Goal: Task Accomplishment & Management: Use online tool/utility

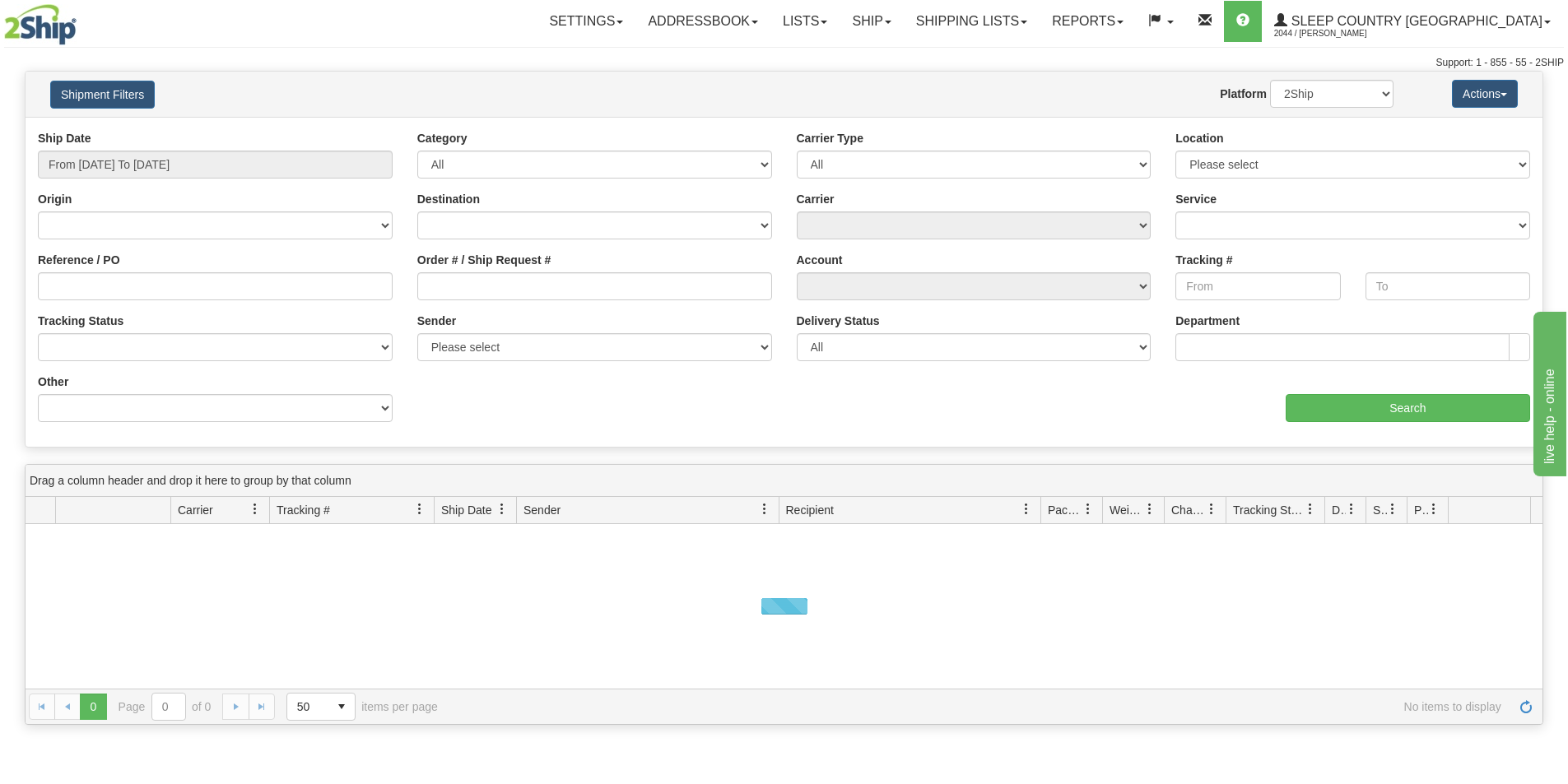
click at [489, 28] on div "Settings Shipping Preferences Fields Preferences New Addressbook Recipients" at bounding box center [920, 21] width 1285 height 41
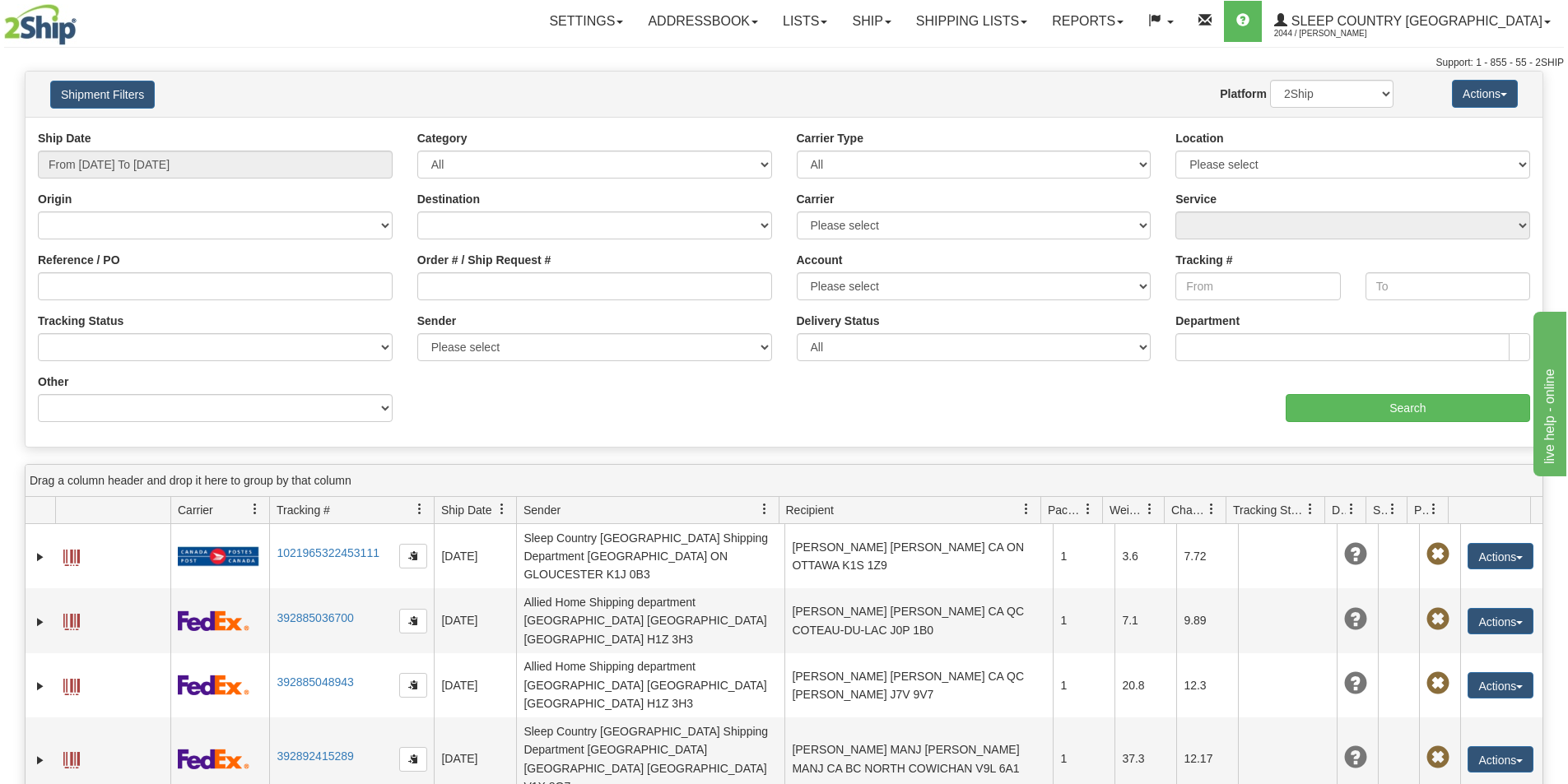
drag, startPoint x: 704, startPoint y: 48, endPoint x: 758, endPoint y: 48, distance: 54.0
click at [717, 48] on div "Toggle navigation Settings Shipping Preferences Fields Preferences New" at bounding box center [784, 35] width 1568 height 71
click at [1040, 23] on link "Shipping lists" at bounding box center [971, 21] width 136 height 41
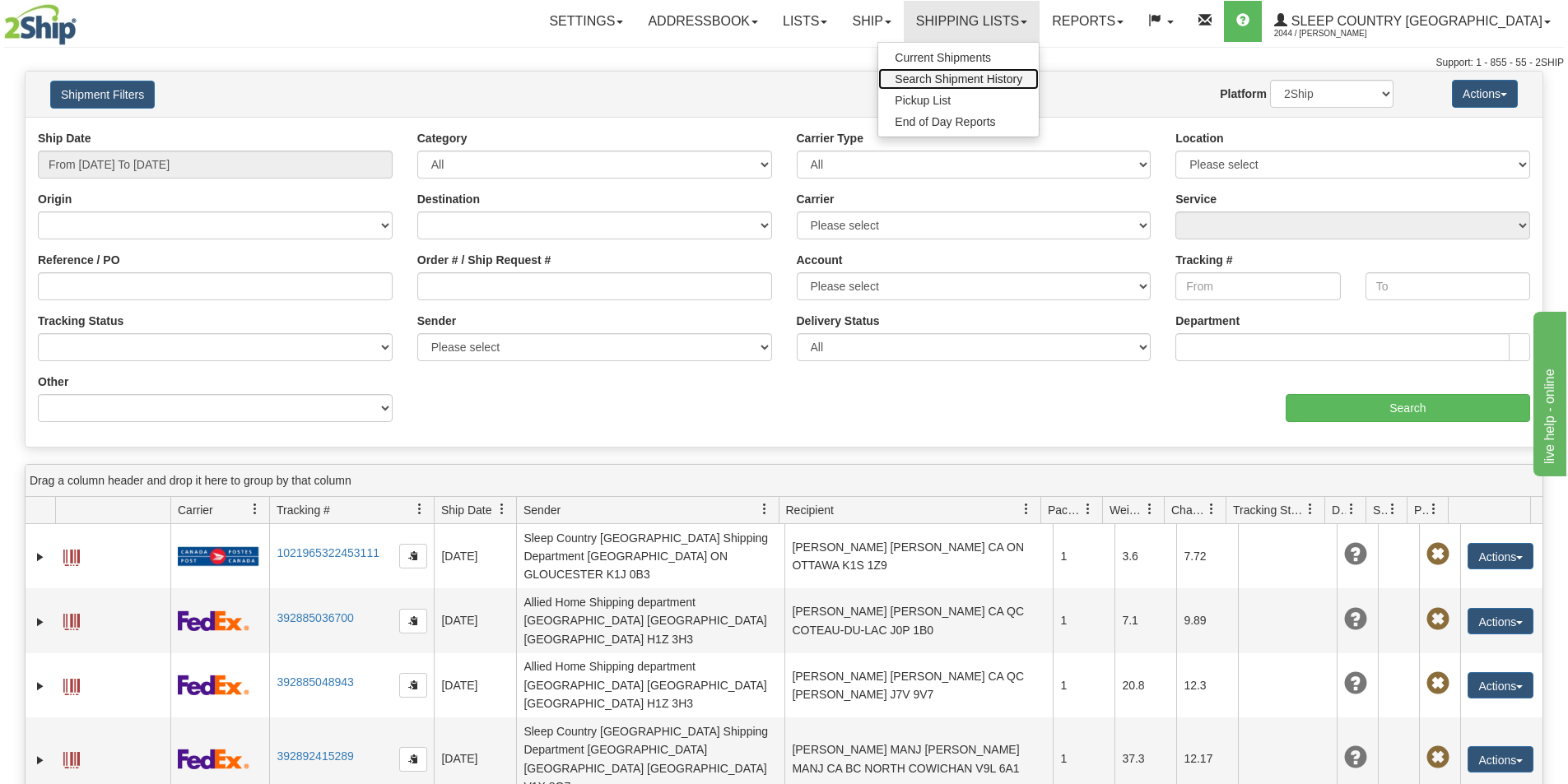
click at [1022, 77] on span "Search Shipment History" at bounding box center [958, 79] width 128 height 13
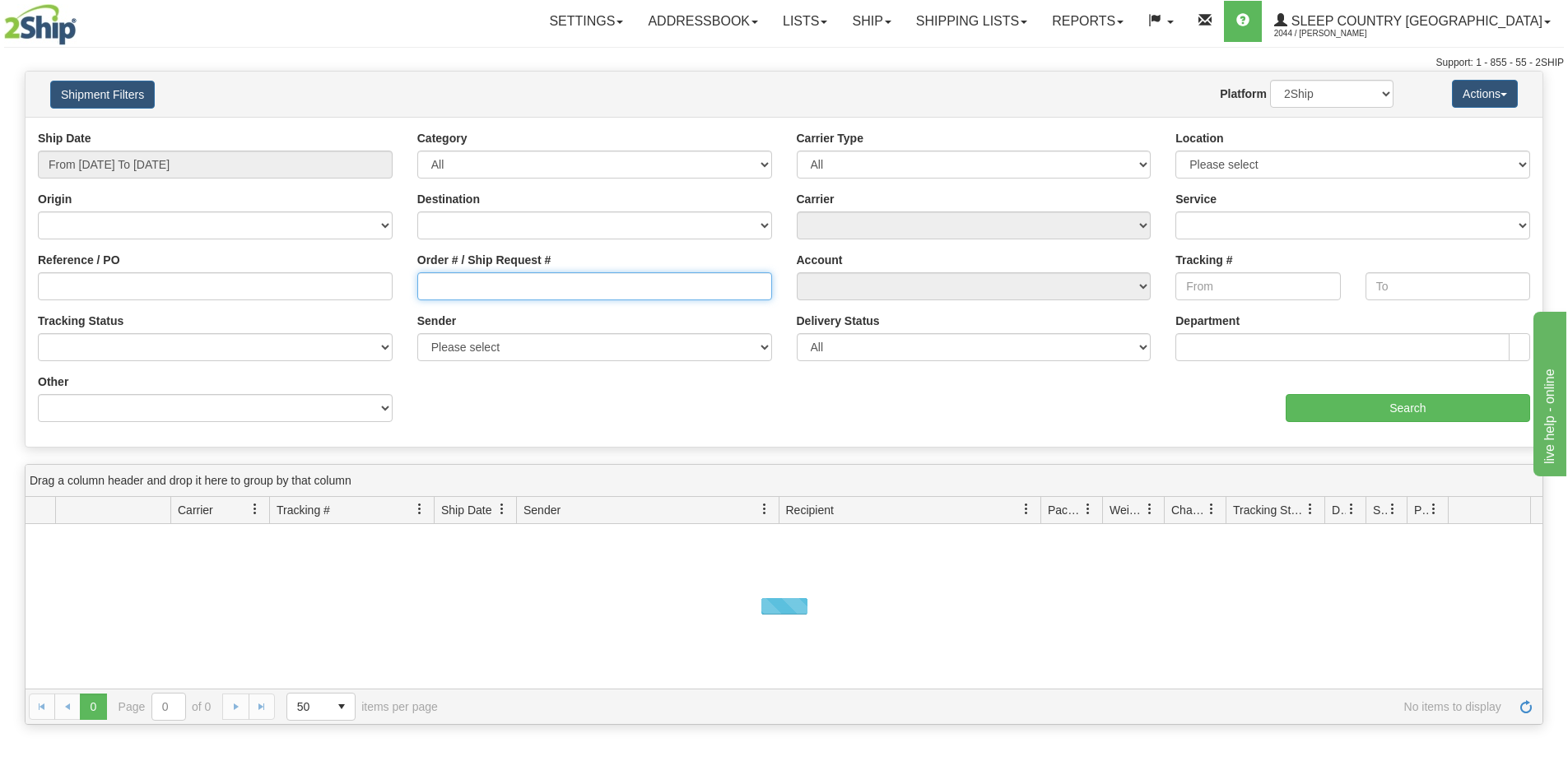
drag, startPoint x: 528, startPoint y: 289, endPoint x: 2, endPoint y: 445, distance: 548.6
click at [525, 292] on input "Order # / Ship Request #" at bounding box center [594, 286] width 355 height 28
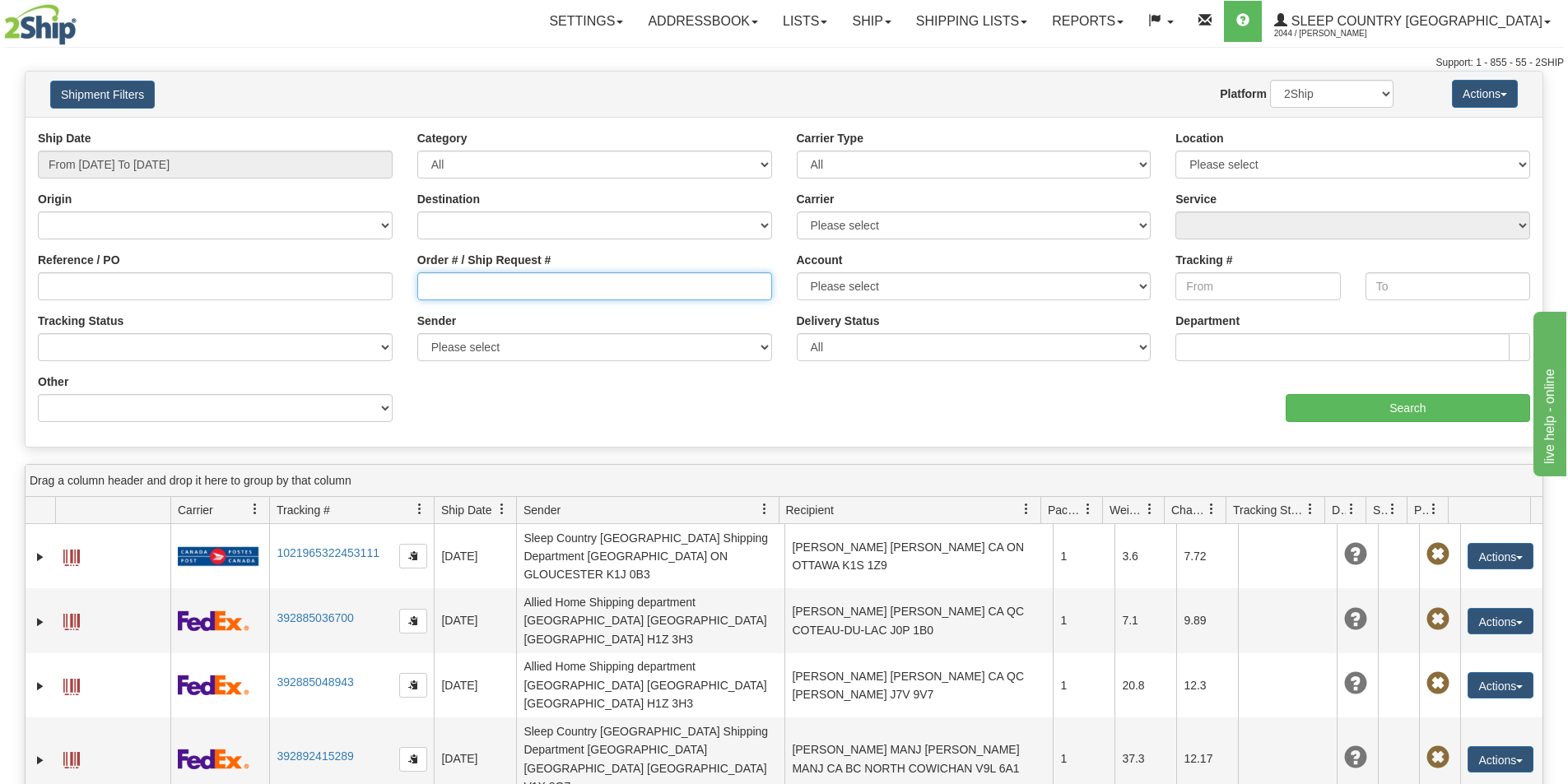
click at [547, 288] on input "Order # / Ship Request #" at bounding box center [594, 286] width 355 height 28
paste input "9000I045503"
type input "9000I045503"
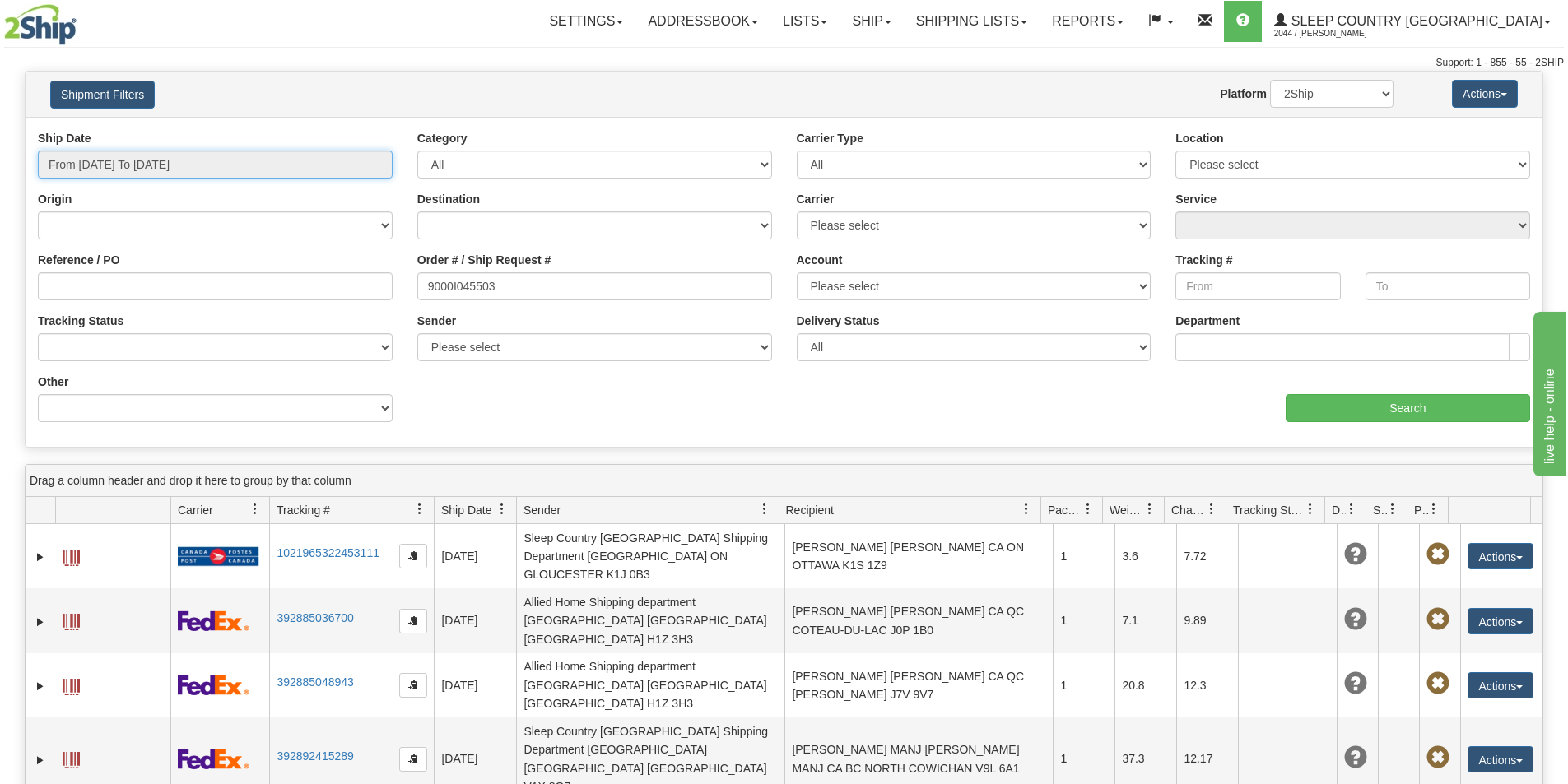
click at [244, 165] on input "From 09/04/2025 To 09/05/2025" at bounding box center [214, 164] width 355 height 28
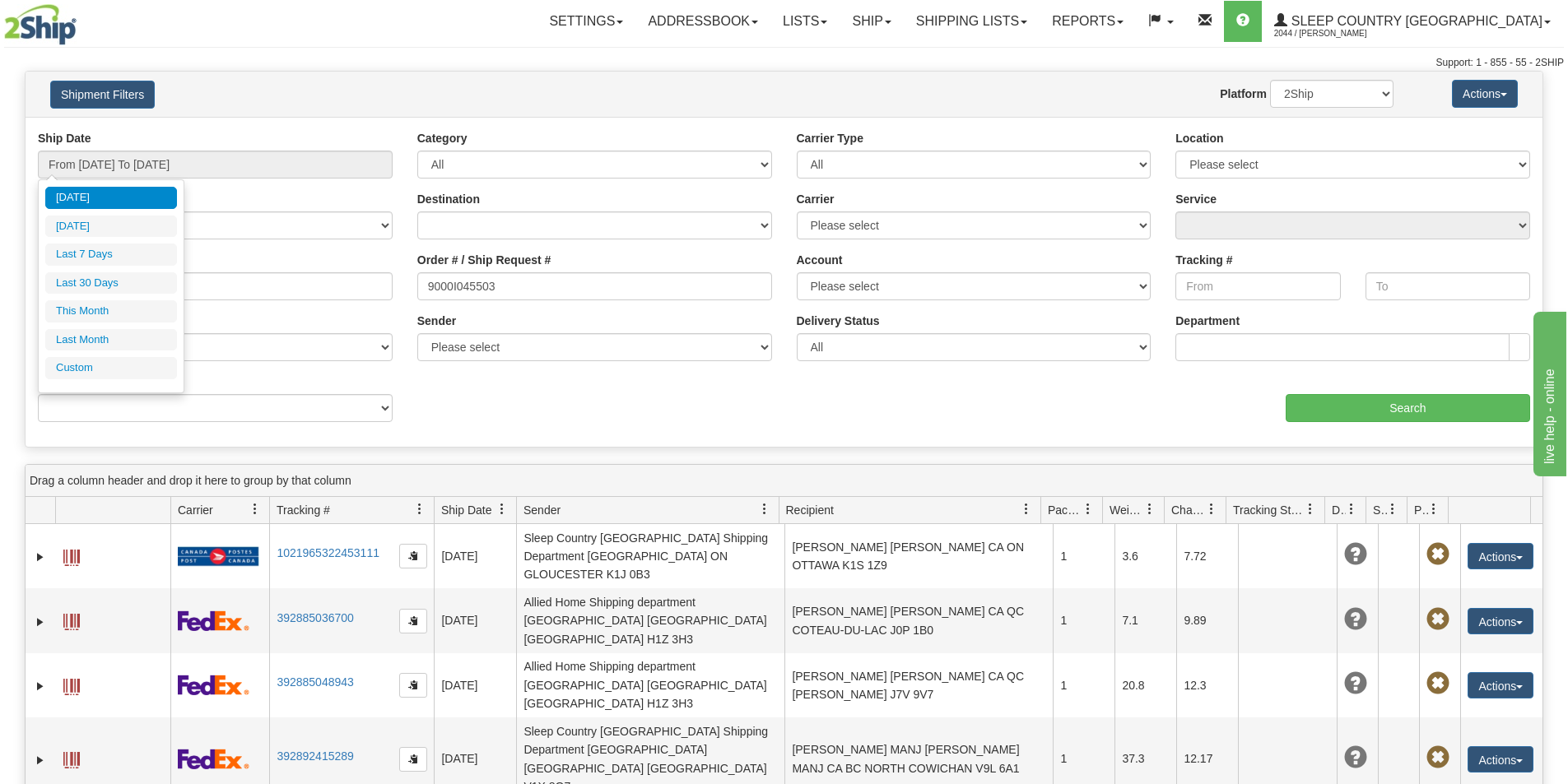
drag, startPoint x: 117, startPoint y: 283, endPoint x: 386, endPoint y: 313, distance: 270.7
click at [118, 283] on li "Last 30 Days" at bounding box center [111, 283] width 132 height 23
type input "From 08/07/2025 To 09/05/2025"
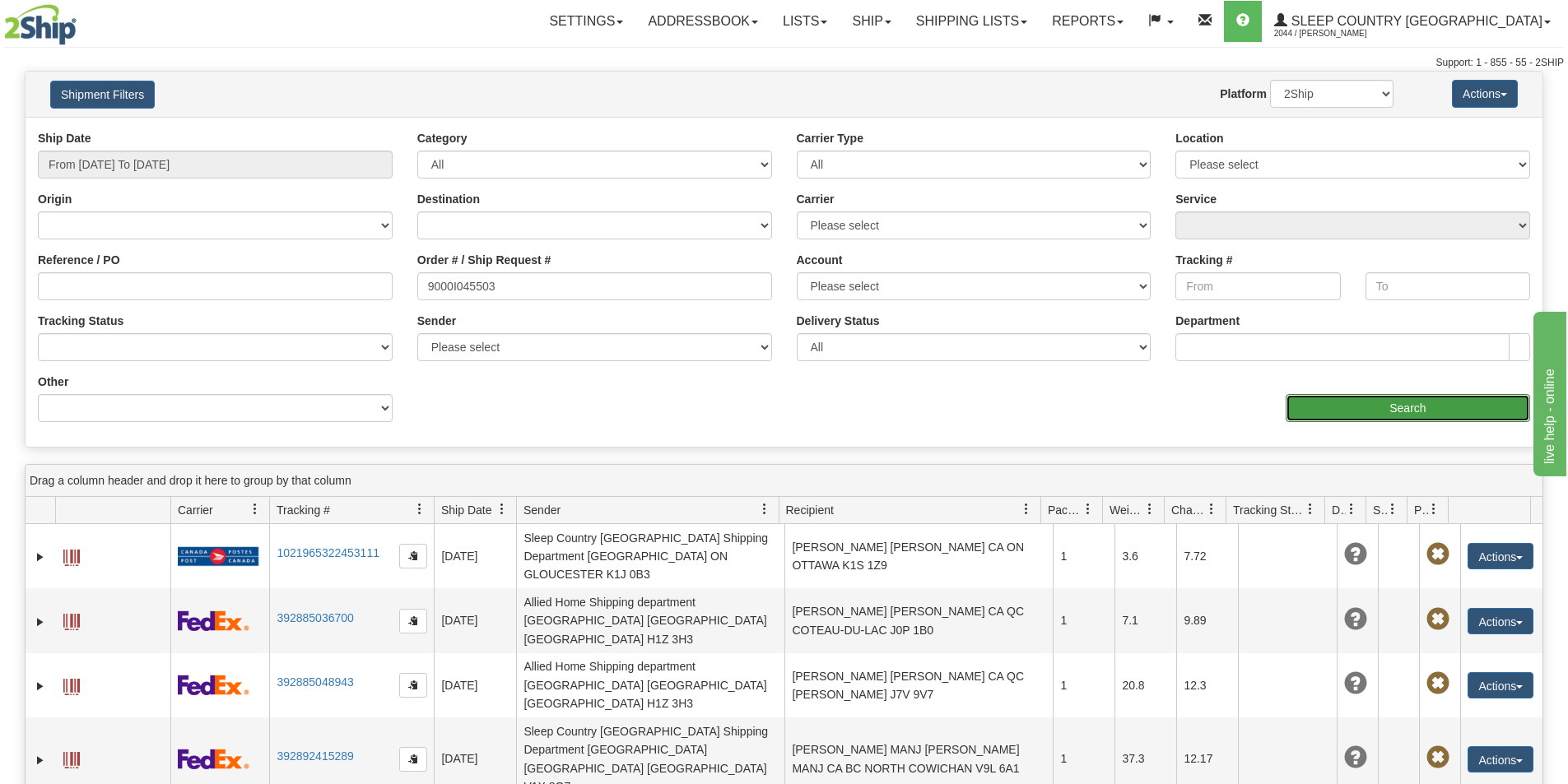
click at [1379, 403] on input "Search" at bounding box center [1407, 408] width 245 height 28
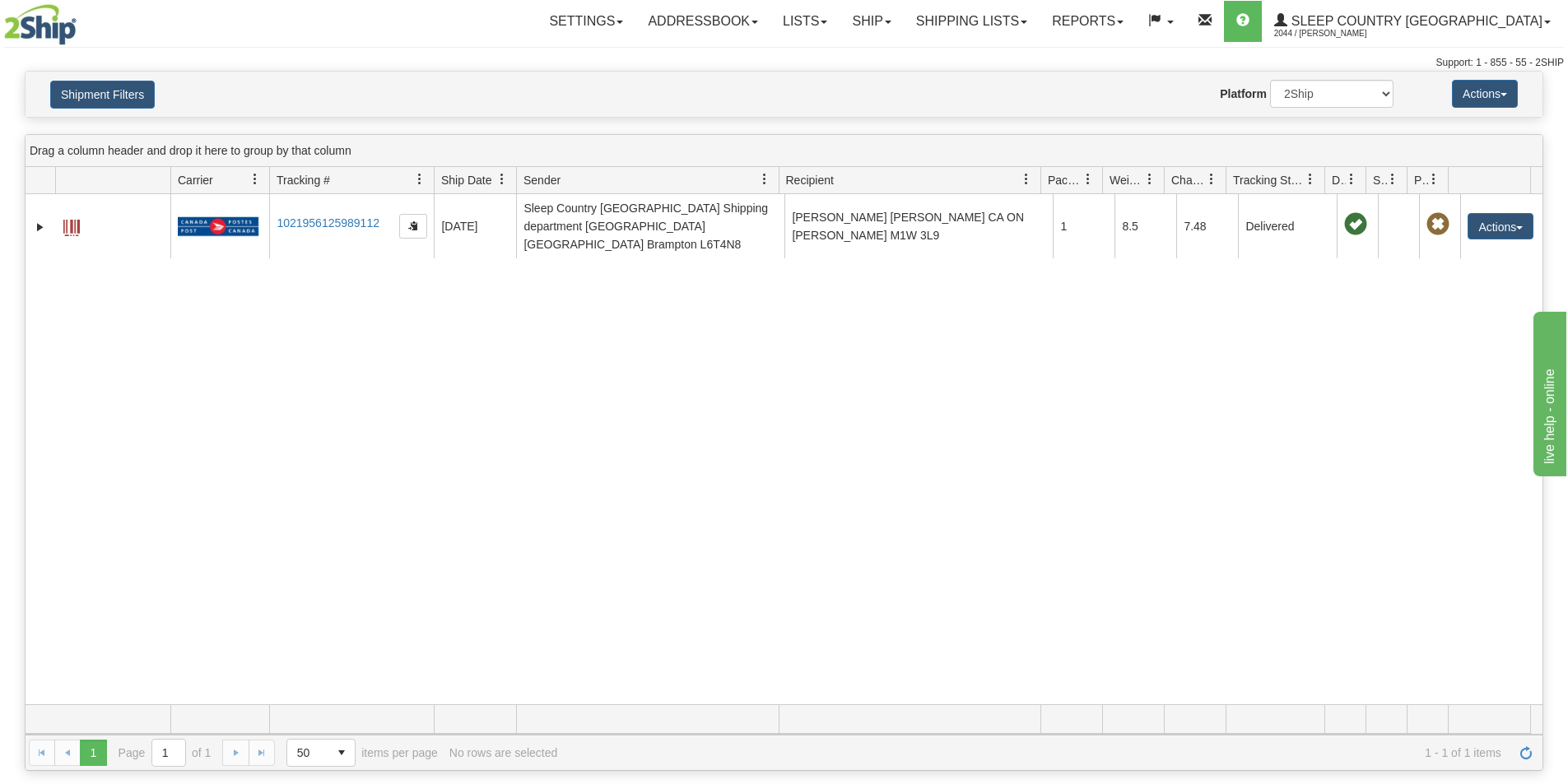
drag, startPoint x: 572, startPoint y: 406, endPoint x: 691, endPoint y: 350, distance: 131.5
click at [573, 406] on div "31551971 2044 1021956125989112 08/31/2025 08/31/2025 08:35:25 AM Sleep Country …" at bounding box center [784, 449] width 1516 height 510
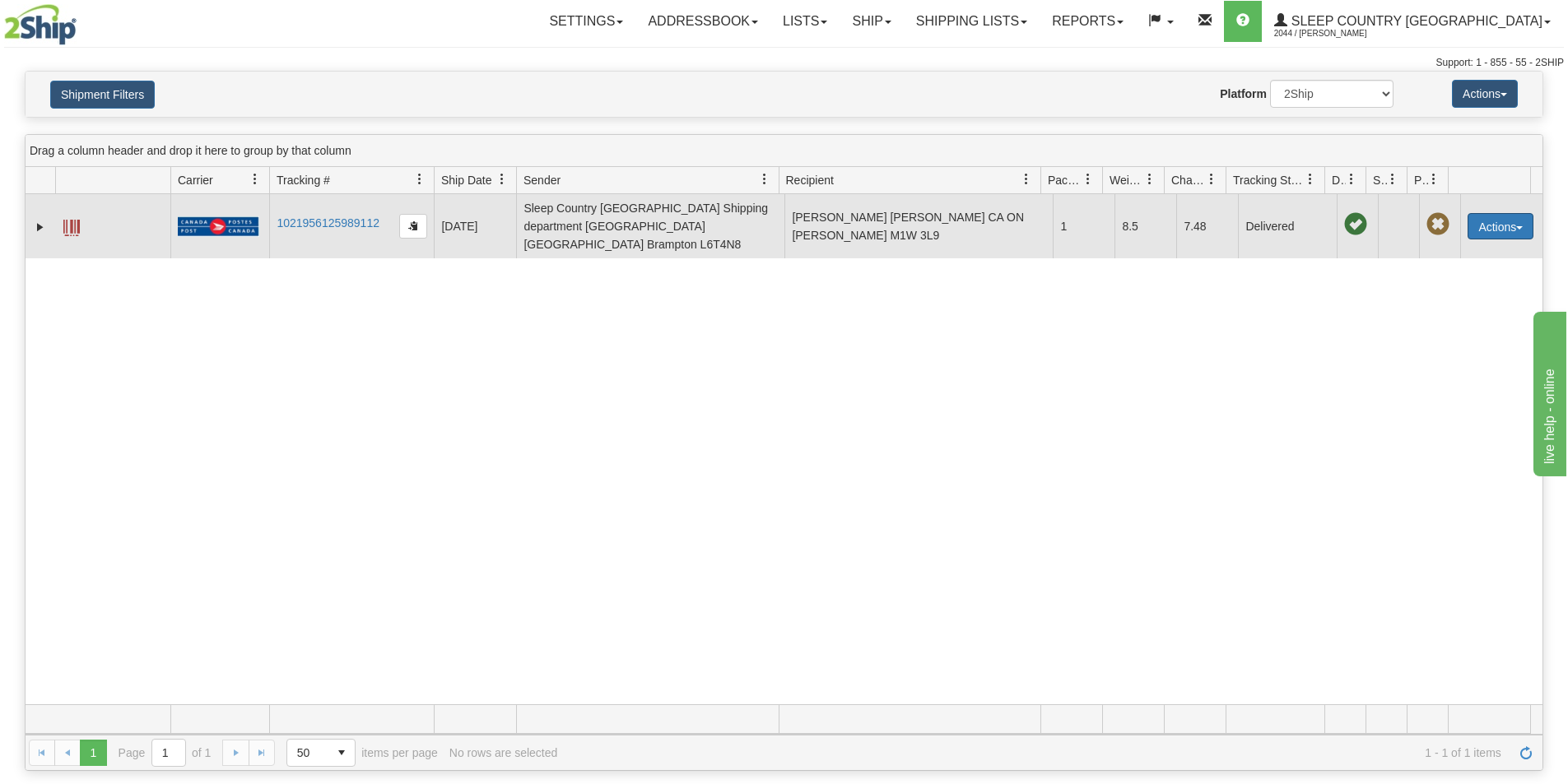
click at [1490, 216] on button "Actions" at bounding box center [1500, 226] width 66 height 27
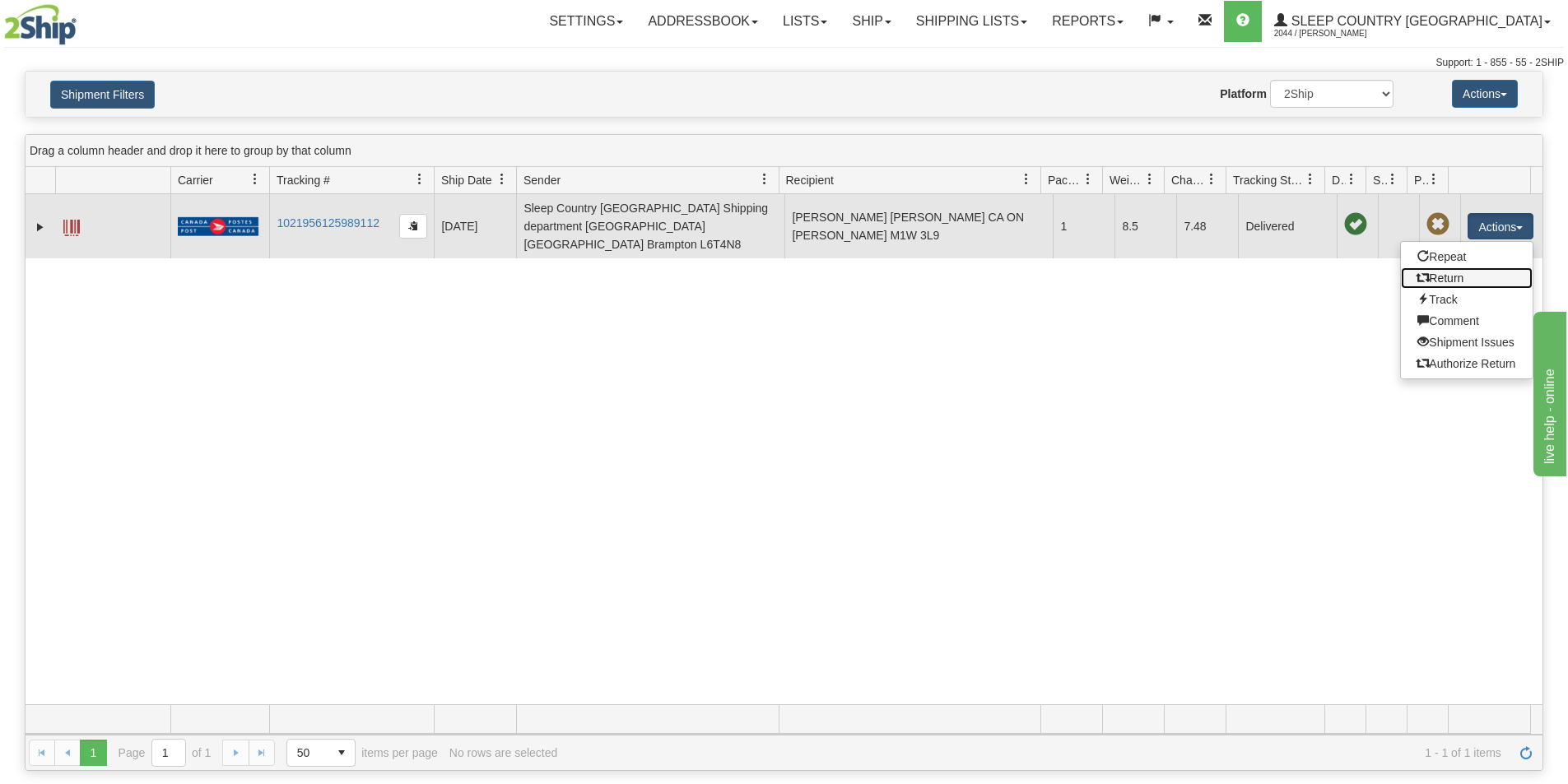
click at [1491, 269] on link "Return" at bounding box center [1466, 279] width 132 height 22
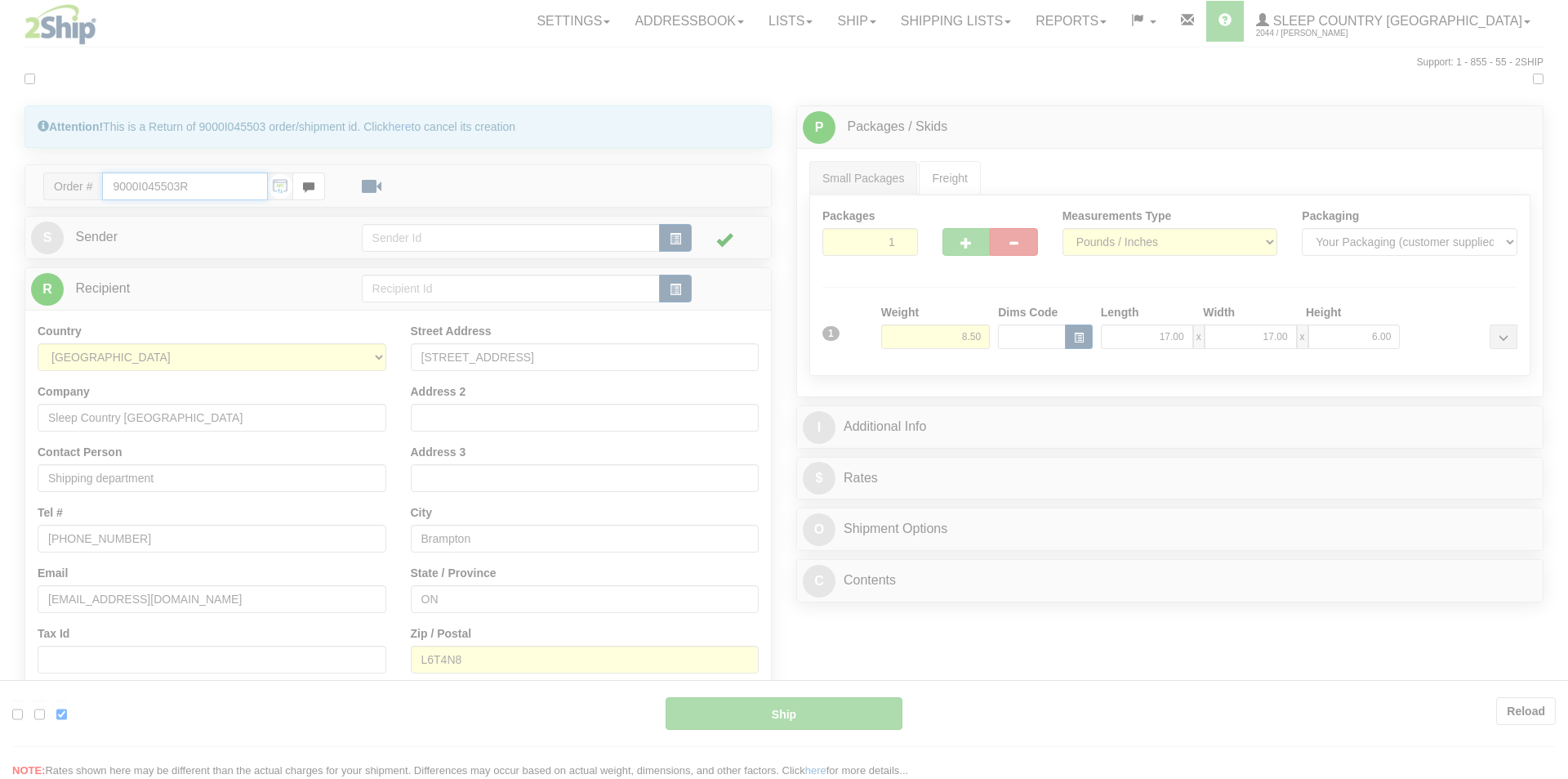
type input "DOM.EP"
type input "08:33"
type input "16:00"
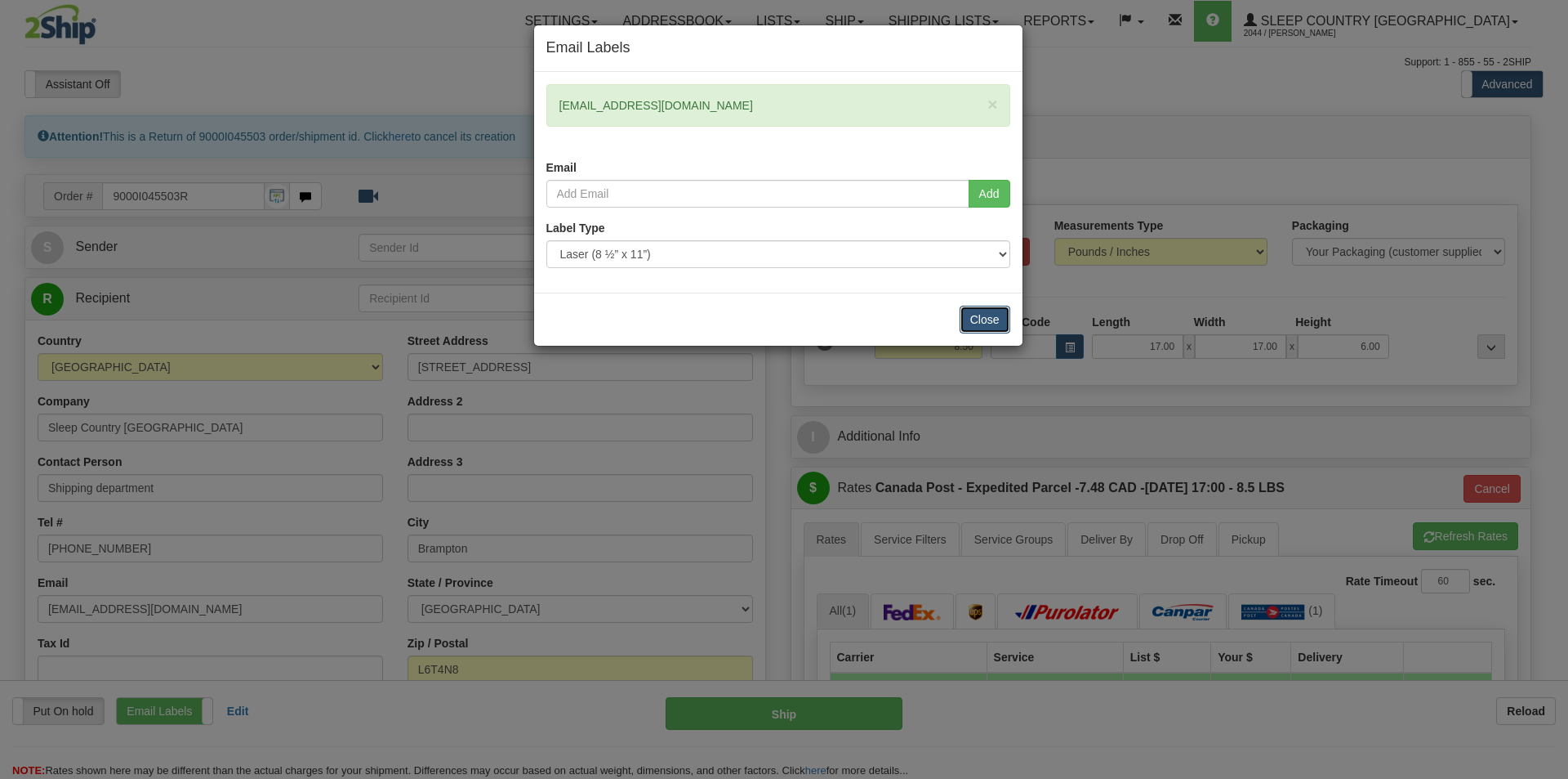
click at [987, 326] on button "Close" at bounding box center [985, 320] width 51 height 28
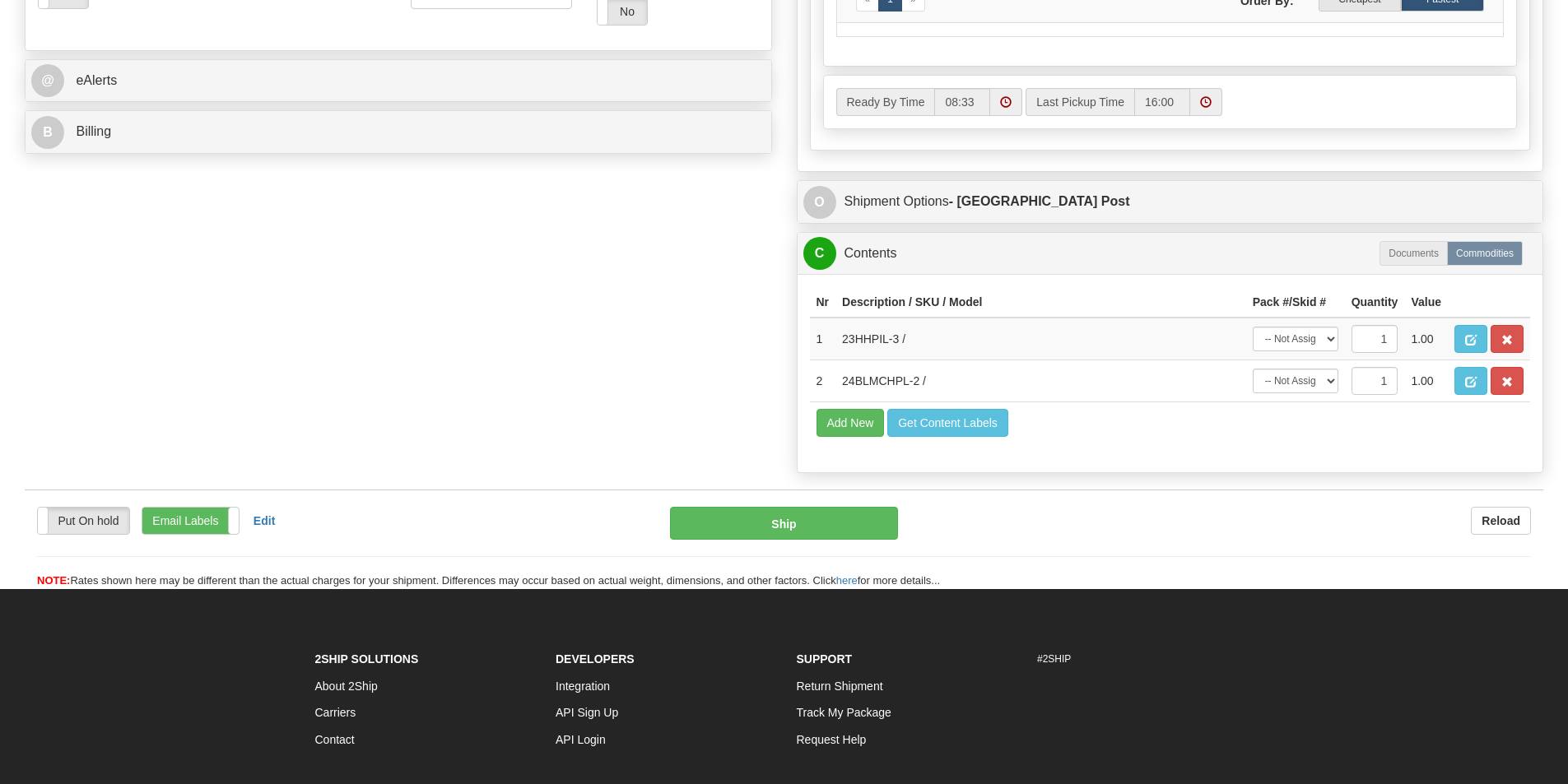
scroll to position [741, 0]
click at [1322, 338] on select "-- Not Assigned -- Package 1" at bounding box center [1295, 339] width 86 height 25
select select "0"
click at [1253, 326] on select "-- Not Assigned -- Package 1" at bounding box center [1295, 339] width 86 height 25
click at [1311, 367] on td "-- Not Assigned -- Package 1" at bounding box center [1295, 380] width 98 height 42
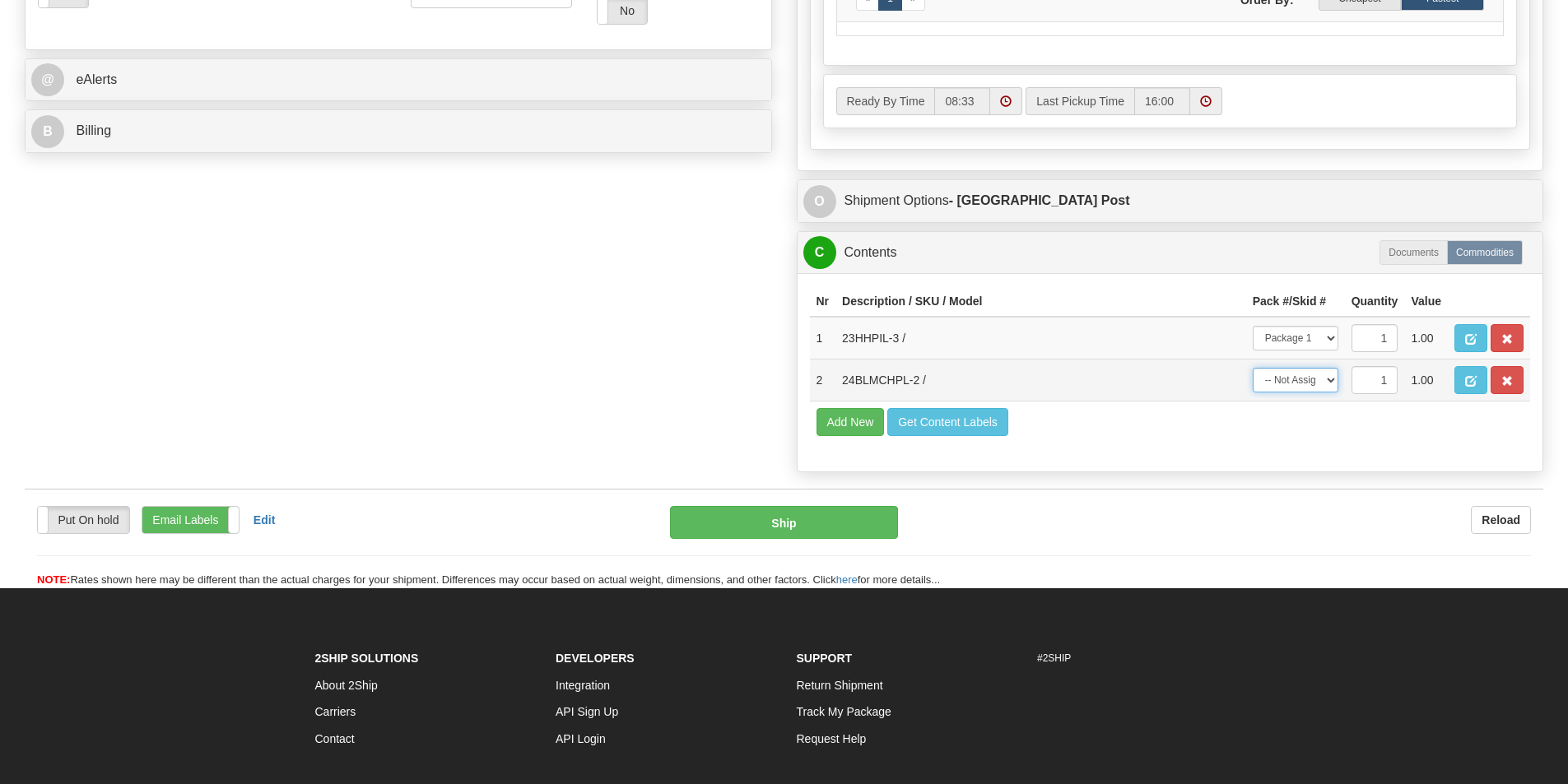
click at [1308, 379] on select "-- Not Assigned -- Package 1" at bounding box center [1295, 380] width 86 height 25
select select "0"
click at [1253, 368] on select "-- Not Assigned -- Package 1" at bounding box center [1295, 380] width 86 height 25
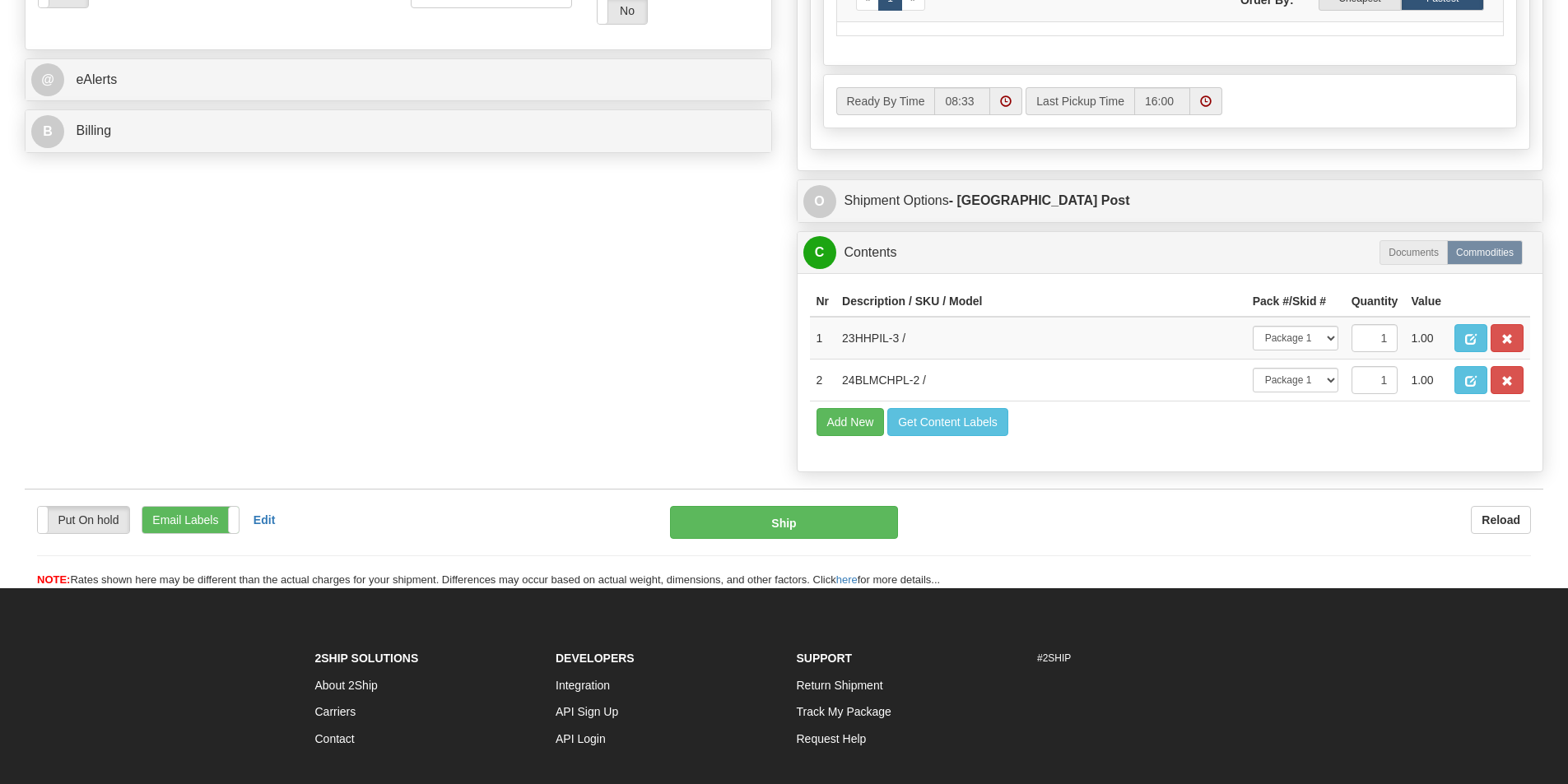
click at [1186, 430] on td "Add New Get Content Labels" at bounding box center [1170, 422] width 721 height 42
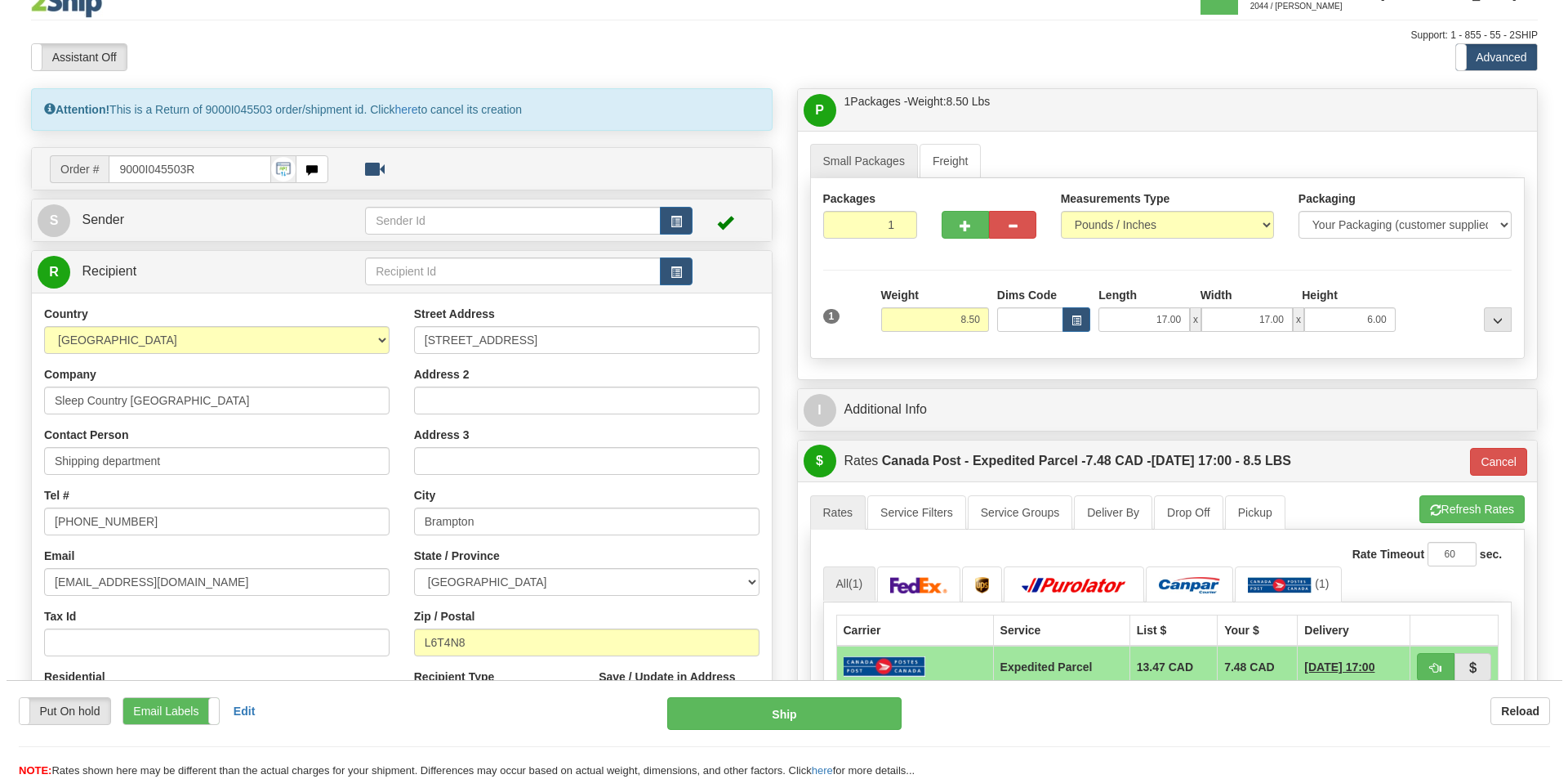
scroll to position [0, 0]
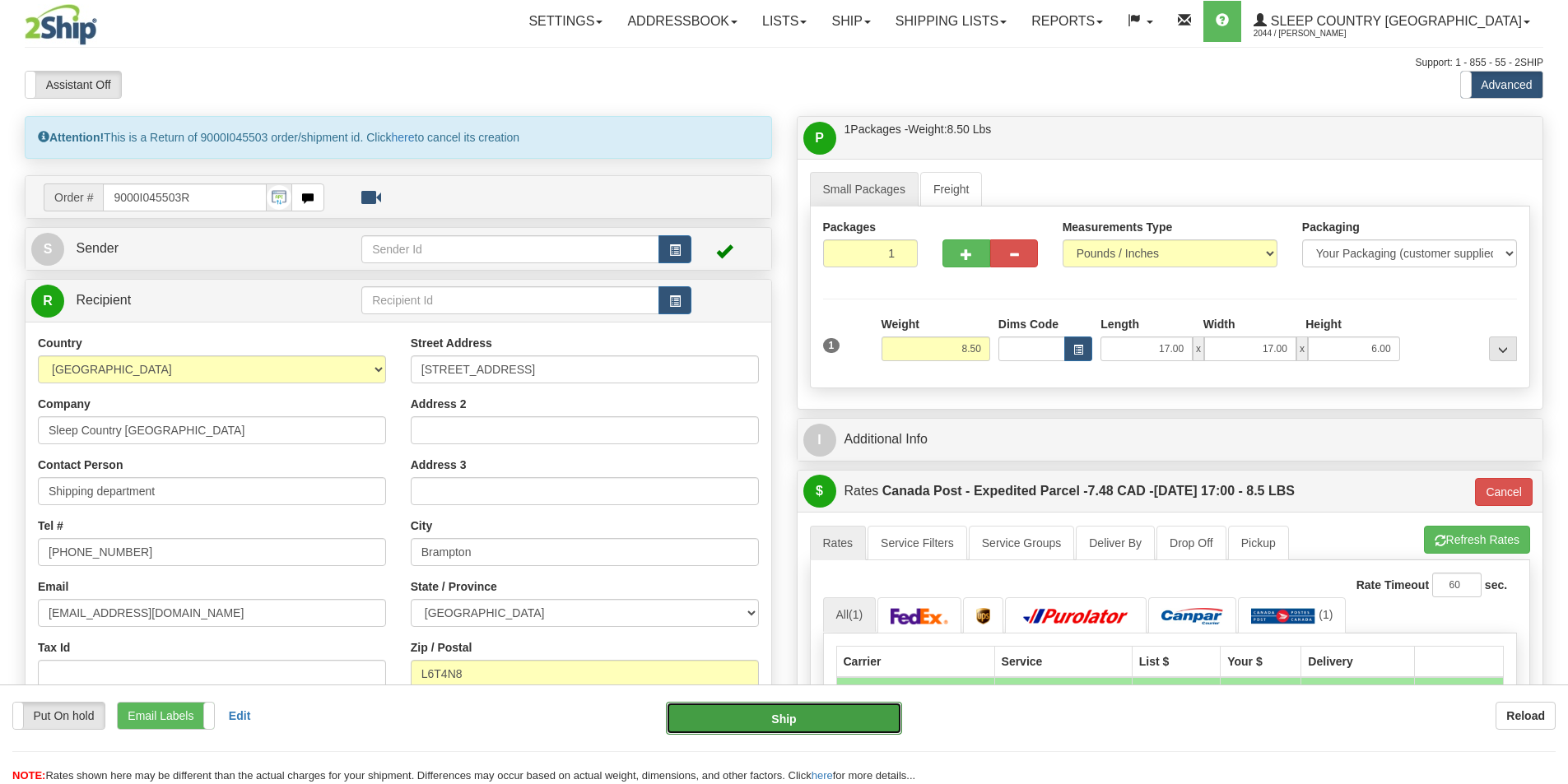
click at [796, 710] on button "Ship" at bounding box center [784, 717] width 236 height 33
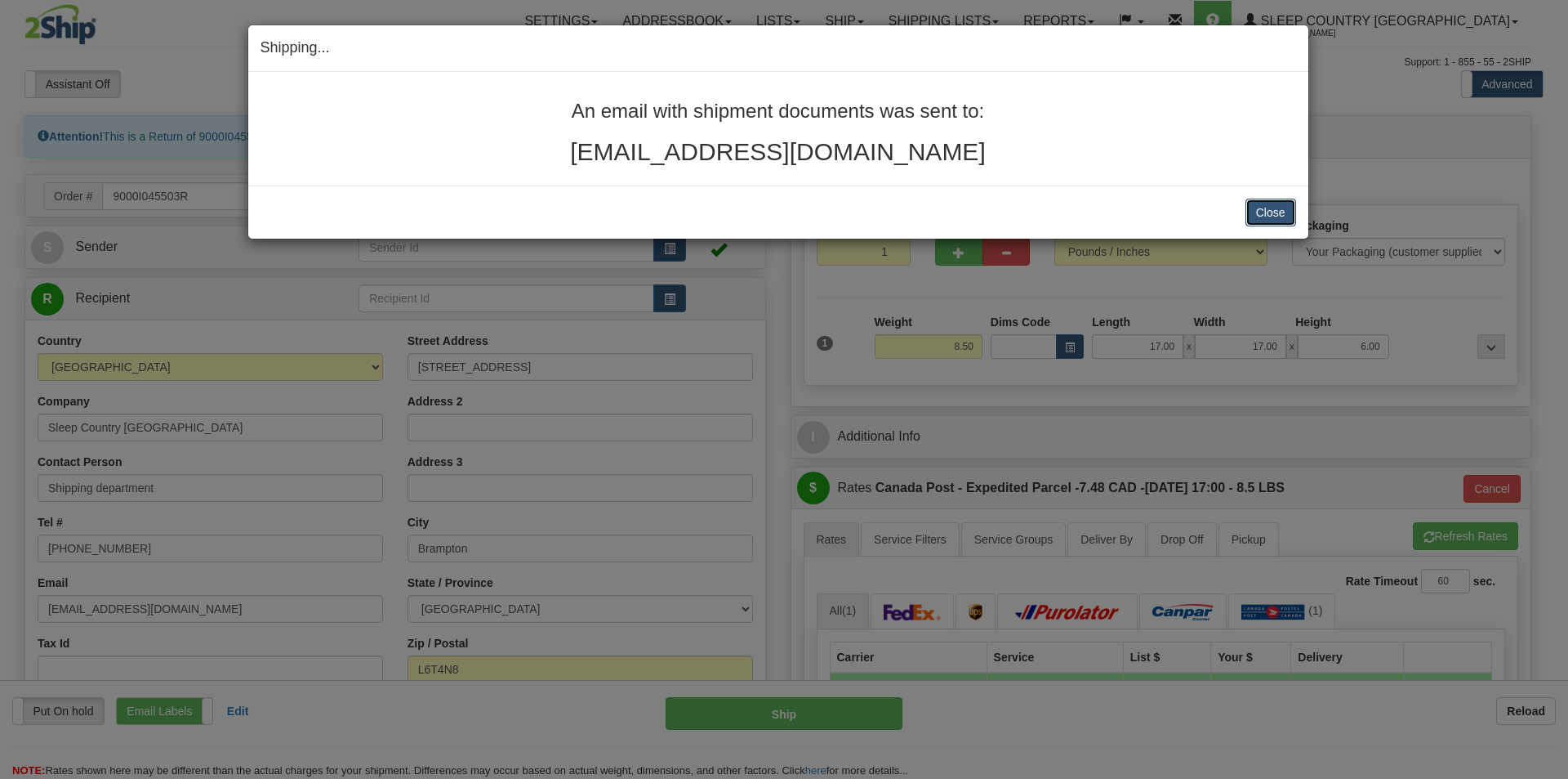
click at [1272, 210] on button "Close" at bounding box center [1271, 213] width 51 height 28
